Goal: Information Seeking & Learning: Find specific fact

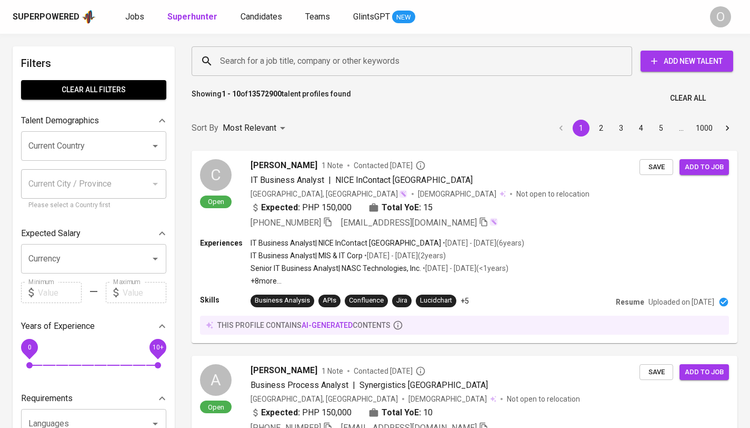
click at [351, 63] on input "Search for a job title, company or other keywords" at bounding box center [414, 61] width 394 height 20
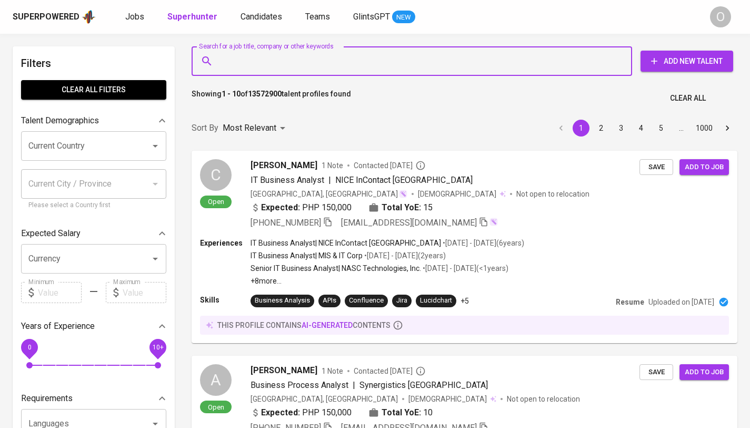
paste input "[PERSON_NAME]"
type input "[PERSON_NAME]"
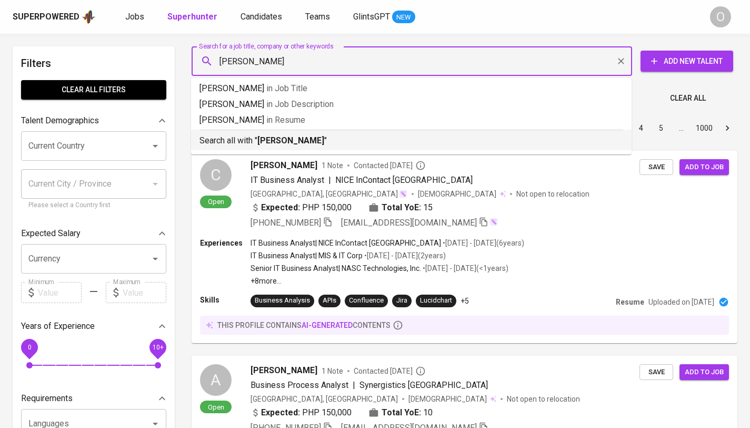
click at [265, 135] on p "Search all with " [PERSON_NAME] "" at bounding box center [412, 140] width 424 height 13
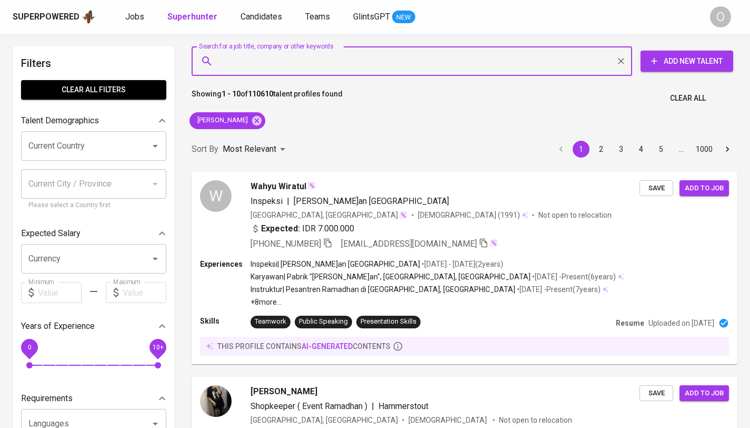
paste input "[EMAIL_ADDRESS][DOMAIN_NAME]"
type input "[EMAIL_ADDRESS][DOMAIN_NAME]"
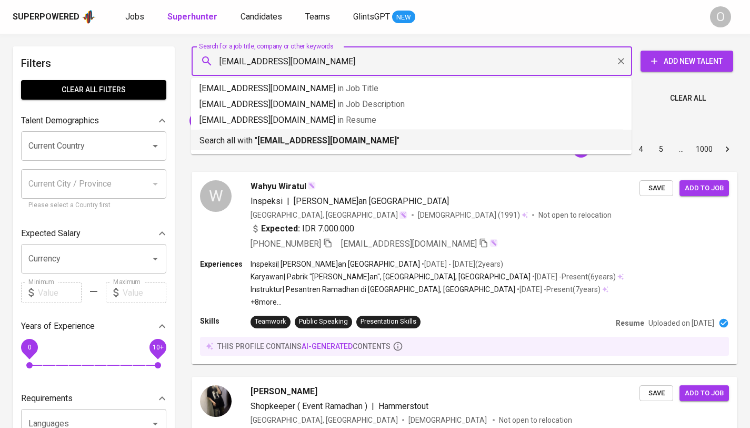
click at [240, 143] on p "Search all with " [EMAIL_ADDRESS][DOMAIN_NAME] "" at bounding box center [412, 140] width 424 height 13
